Goal: Task Accomplishment & Management: Use online tool/utility

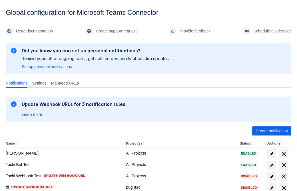
click at [271, 131] on span "Create notification" at bounding box center [271, 131] width 32 height 9
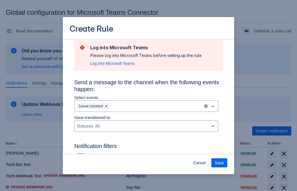
type input "RuleName-59239New Rule (42)"
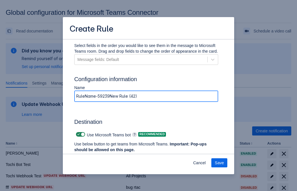
click at [106, 156] on span "Authenticate in Microsoft Teams" at bounding box center [106, 160] width 56 height 9
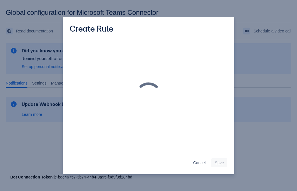
scroll to position [0, 0]
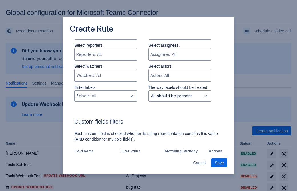
type input "59239_label"
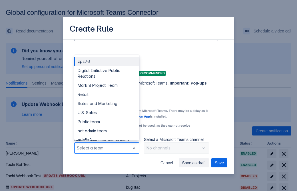
click at [106, 95] on div "Retail" at bounding box center [106, 94] width 65 height 9
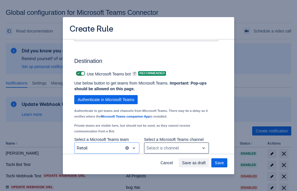
click at [176, 148] on div "Scrollable content" at bounding box center [171, 148] width 51 height 7
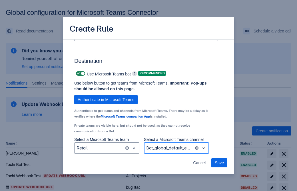
click at [219, 163] on span "Save" at bounding box center [219, 163] width 9 height 9
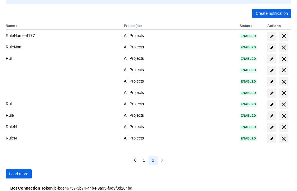
click at [19, 174] on span "Load more" at bounding box center [18, 174] width 19 height 9
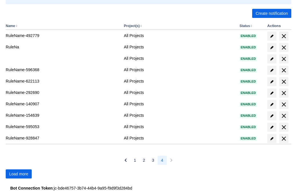
click at [19, 174] on span "Load more" at bounding box center [18, 174] width 19 height 9
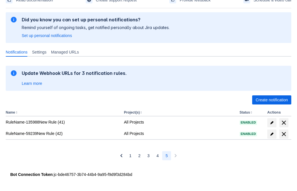
scroll to position [31, 0]
